Goal: Task Accomplishment & Management: Manage account settings

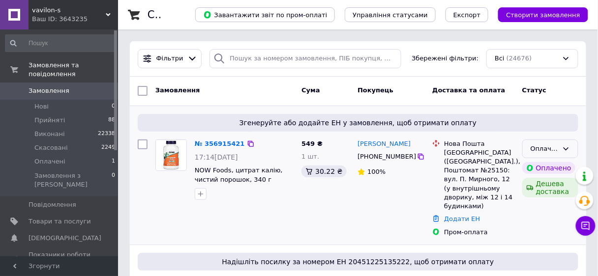
click at [564, 148] on icon at bounding box center [566, 149] width 5 height 3
click at [545, 170] on li "Прийнято" at bounding box center [550, 169] width 55 height 18
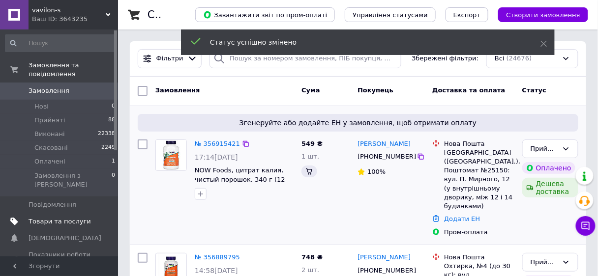
click at [58, 217] on span "Товари та послуги" at bounding box center [60, 221] width 62 height 9
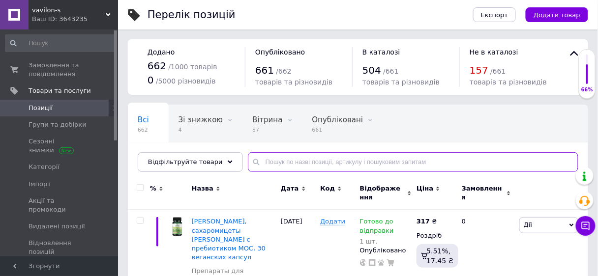
click at [259, 159] on input "text" at bounding box center [413, 162] width 330 height 20
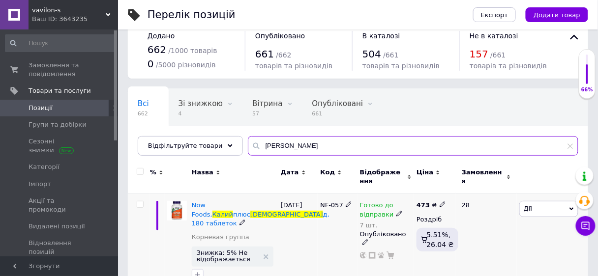
scroll to position [33, 0]
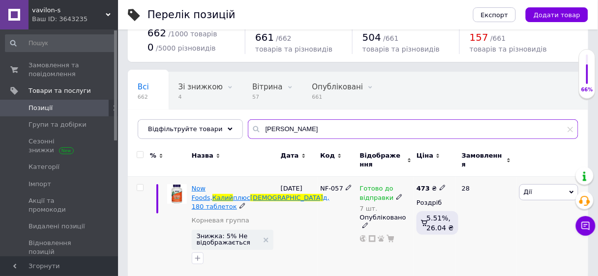
type input "калий йо"
click at [212, 194] on span "д, 180 таблеток" at bounding box center [261, 202] width 138 height 16
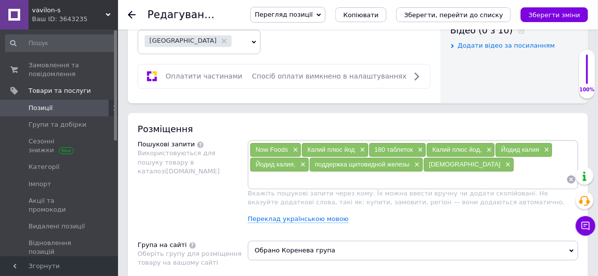
scroll to position [590, 0]
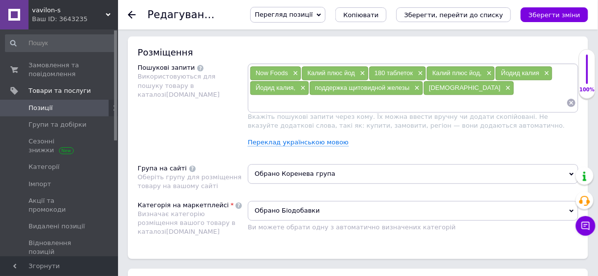
click at [263, 95] on input at bounding box center [408, 102] width 317 height 15
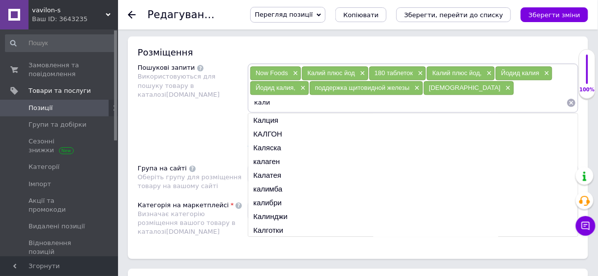
type input "калий"
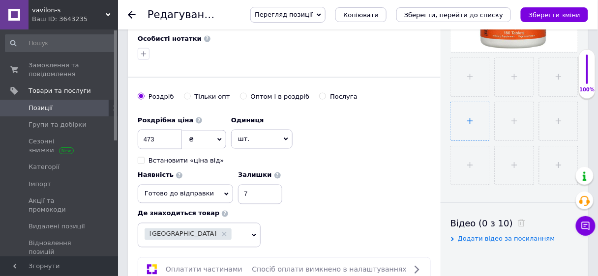
scroll to position [236, 0]
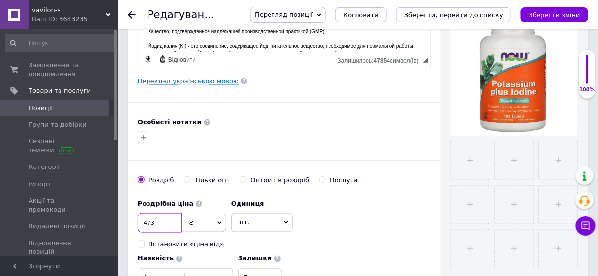
click at [155, 219] on input "473" at bounding box center [160, 223] width 44 height 20
type input "489"
click at [566, 13] on icon "Зберегти зміни" at bounding box center [555, 14] width 52 height 7
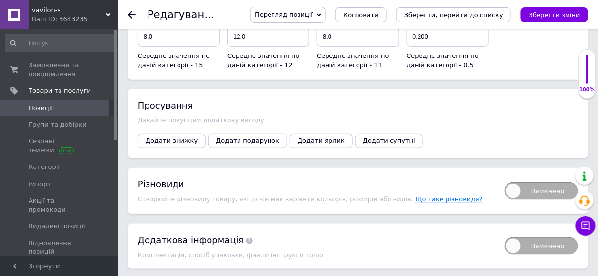
scroll to position [1141, 0]
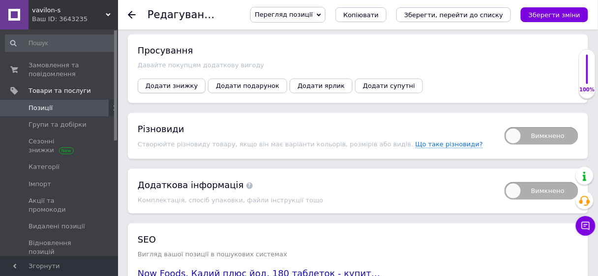
click at [181, 84] on span "Додати знижку" at bounding box center [172, 85] width 52 height 7
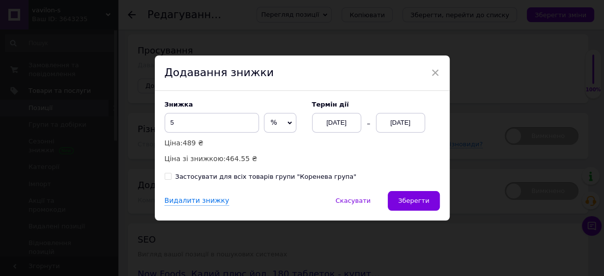
click at [409, 127] on div "[DATE]" at bounding box center [400, 123] width 49 height 20
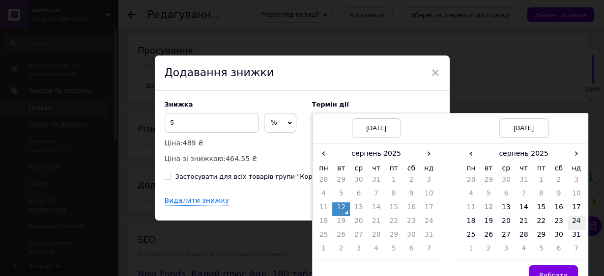
click at [574, 222] on td "24" at bounding box center [577, 223] width 18 height 14
click at [552, 272] on span "Вибрати" at bounding box center [553, 275] width 29 height 7
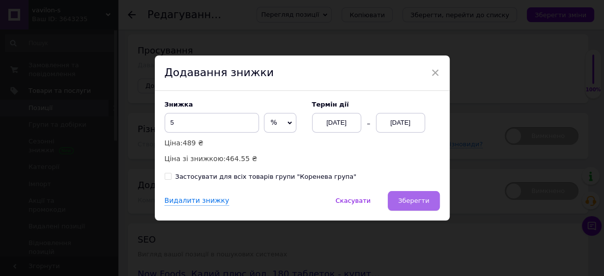
click at [419, 199] on span "Зберегти" at bounding box center [413, 200] width 31 height 7
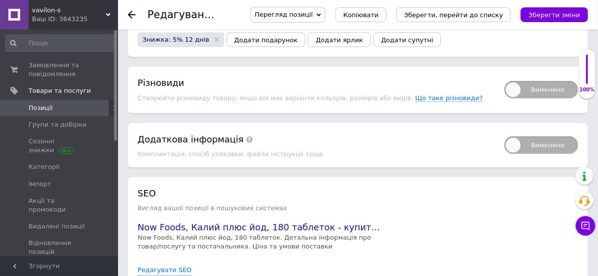
scroll to position [1239, 0]
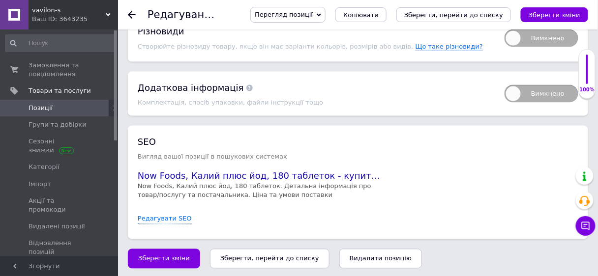
click at [313, 13] on span "Перегляд позиції" at bounding box center [284, 14] width 58 height 7
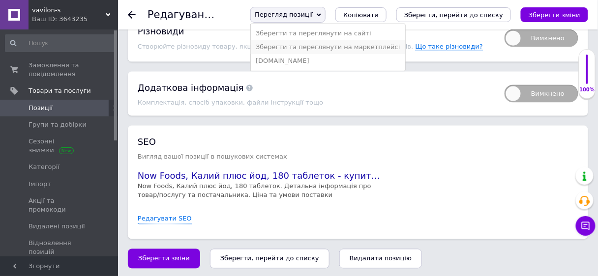
click at [380, 48] on li "Зберегти та переглянути на маркетплейсі" at bounding box center [328, 47] width 154 height 14
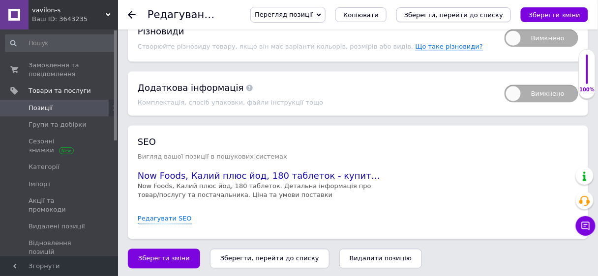
click at [495, 13] on icon "Зберегти, перейти до списку" at bounding box center [453, 14] width 99 height 7
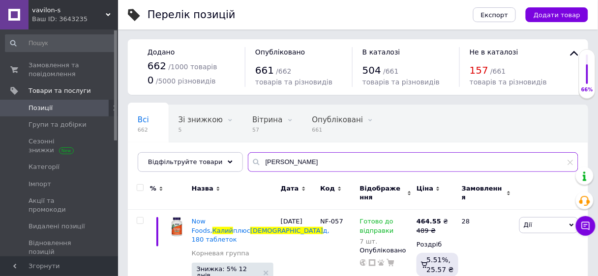
click at [289, 159] on input "калий йо" at bounding box center [413, 162] width 330 height 20
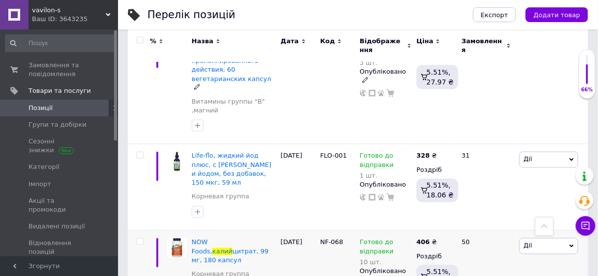
scroll to position [382, 0]
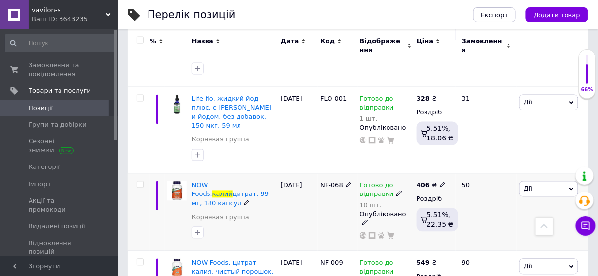
type input "калий"
click at [440, 182] on icon at bounding box center [443, 185] width 6 height 6
type input "428"
click at [281, 199] on div "[DATE]" at bounding box center [297, 213] width 39 height 78
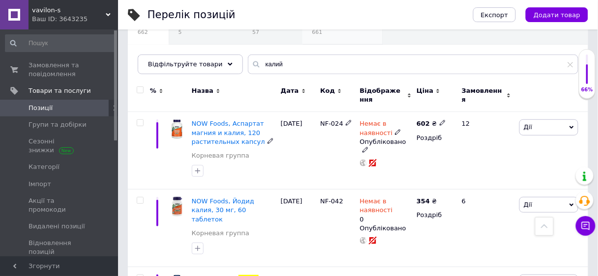
scroll to position [0, 0]
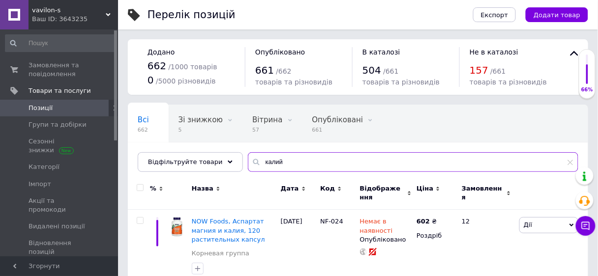
click at [274, 162] on input "калий" at bounding box center [413, 162] width 330 height 20
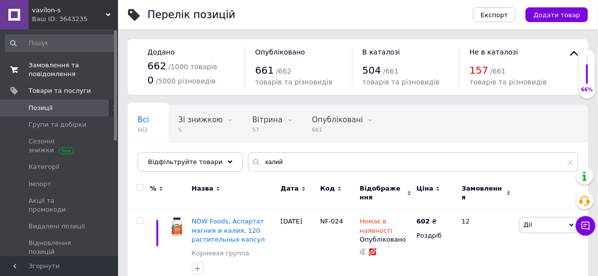
click at [59, 72] on span "Замовлення та повідомлення" at bounding box center [60, 70] width 62 height 18
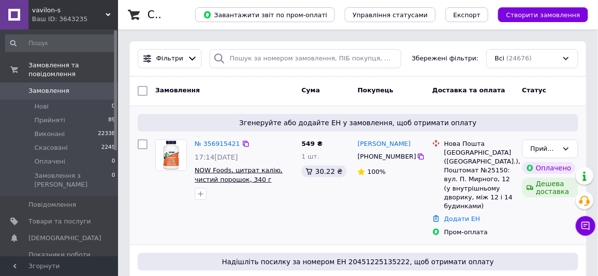
click at [261, 172] on span "NOW Foods, цитрат калію, чистий порошок, 340 г" at bounding box center [239, 175] width 88 height 17
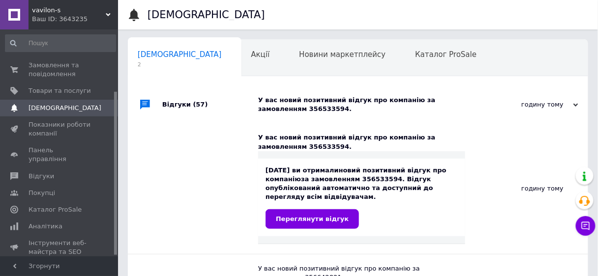
scroll to position [0, 5]
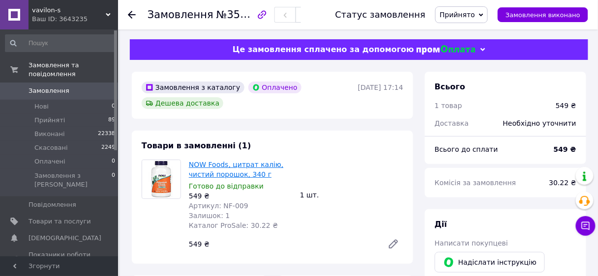
click at [239, 177] on link "NOW Foods, цитрат калію, чистий порошок, 340 г" at bounding box center [236, 170] width 95 height 18
click at [57, 201] on span "Повідомлення" at bounding box center [53, 205] width 48 height 9
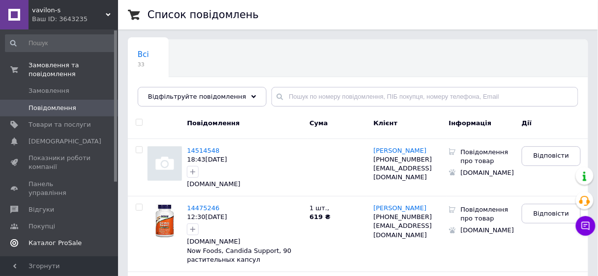
click at [48, 239] on span "Каталог ProSale" at bounding box center [55, 243] width 53 height 9
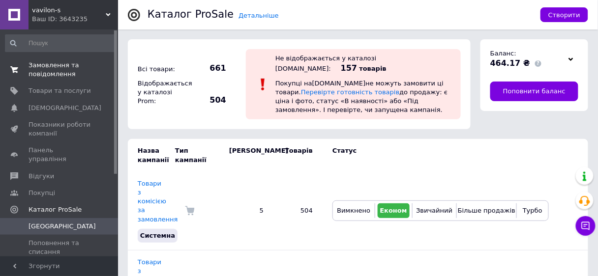
click at [56, 72] on span "Замовлення та повідомлення" at bounding box center [60, 70] width 62 height 18
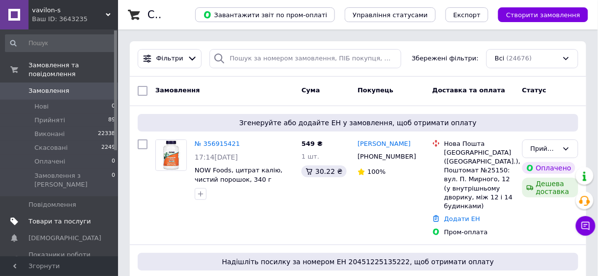
click at [49, 217] on span "Товари та послуги" at bounding box center [60, 221] width 62 height 9
